Goal: Book appointment/travel/reservation

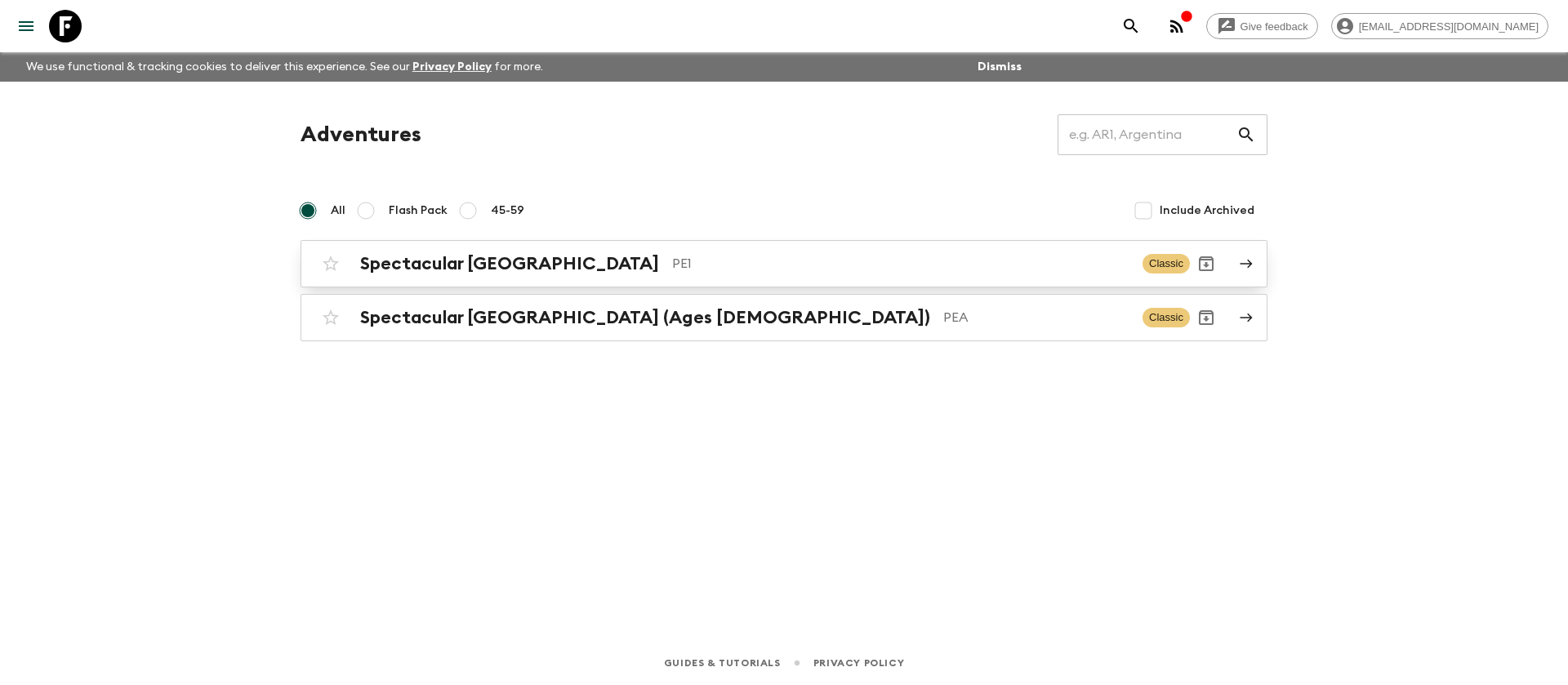
click at [479, 262] on h2 "Spectacular [GEOGRAPHIC_DATA]" at bounding box center [509, 263] width 299 height 21
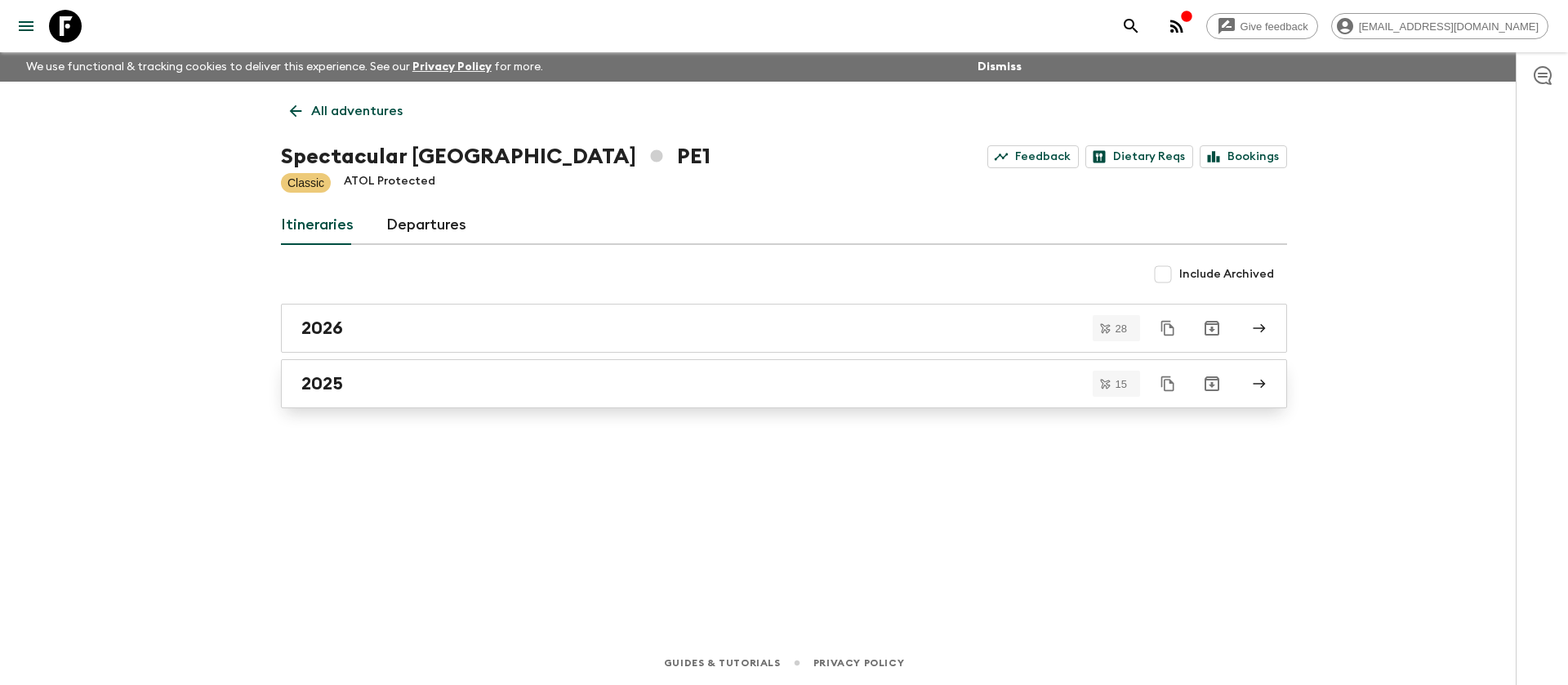
click at [342, 394] on link "2025" at bounding box center [783, 383] width 1006 height 49
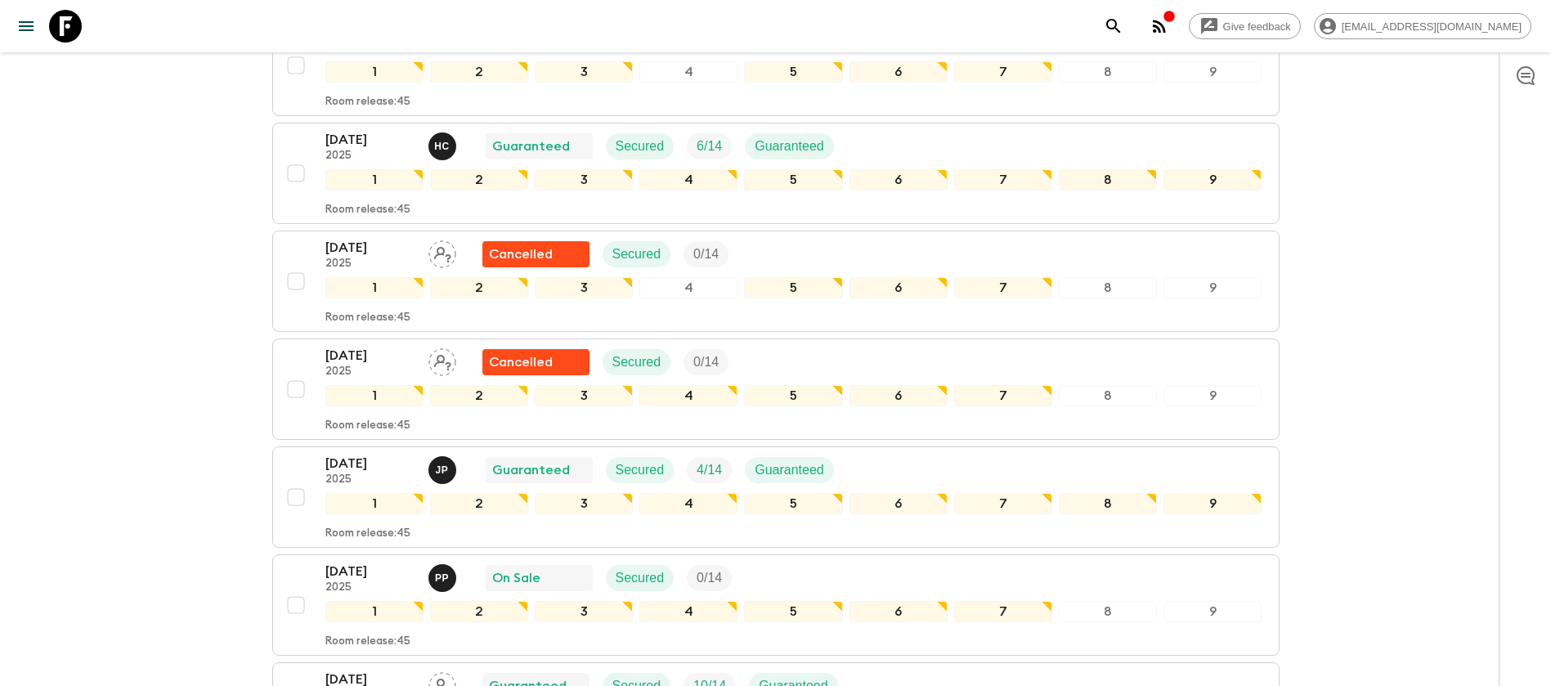
scroll to position [1104, 0]
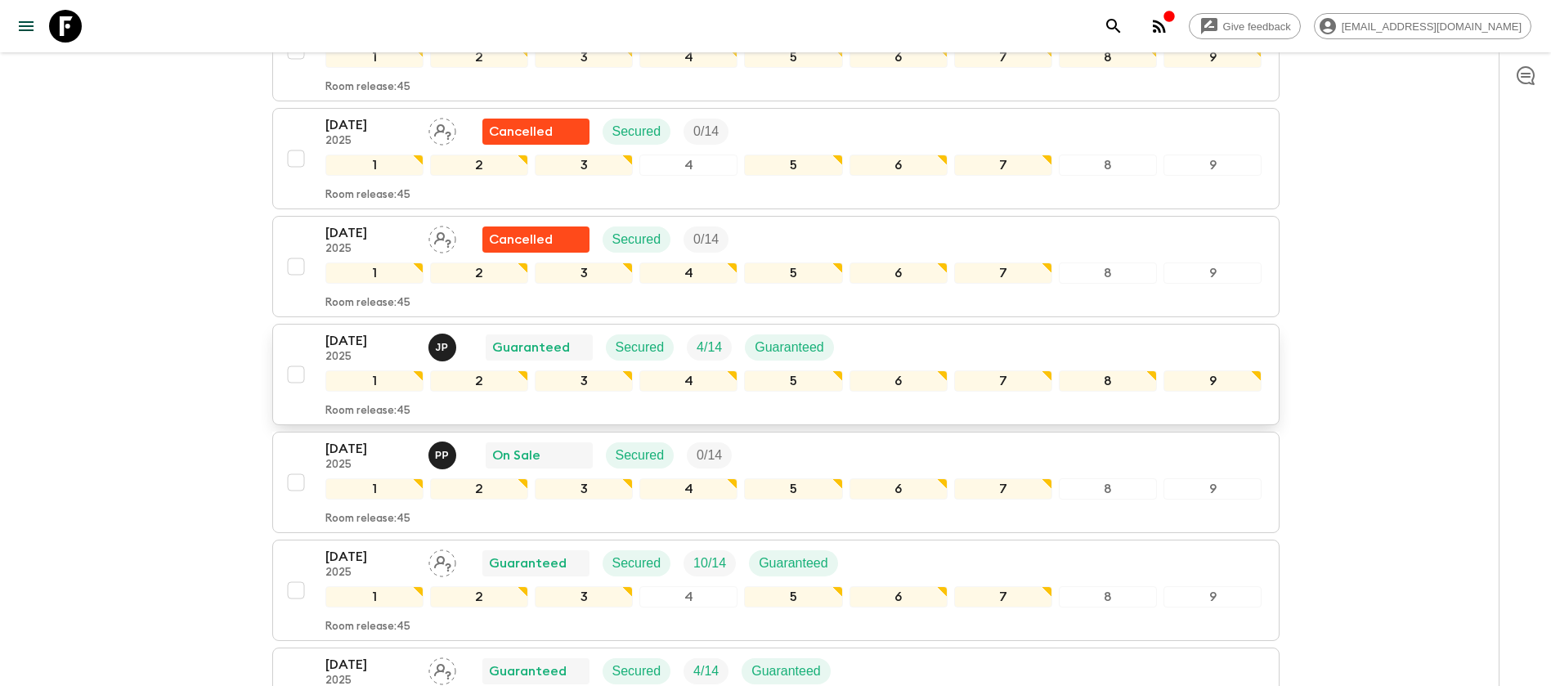
click at [1080, 335] on div "[DATE] 2025 J P Guaranteed Secured 4 / 14 Guaranteed" at bounding box center [793, 347] width 937 height 33
